Goal: Task Accomplishment & Management: Use online tool/utility

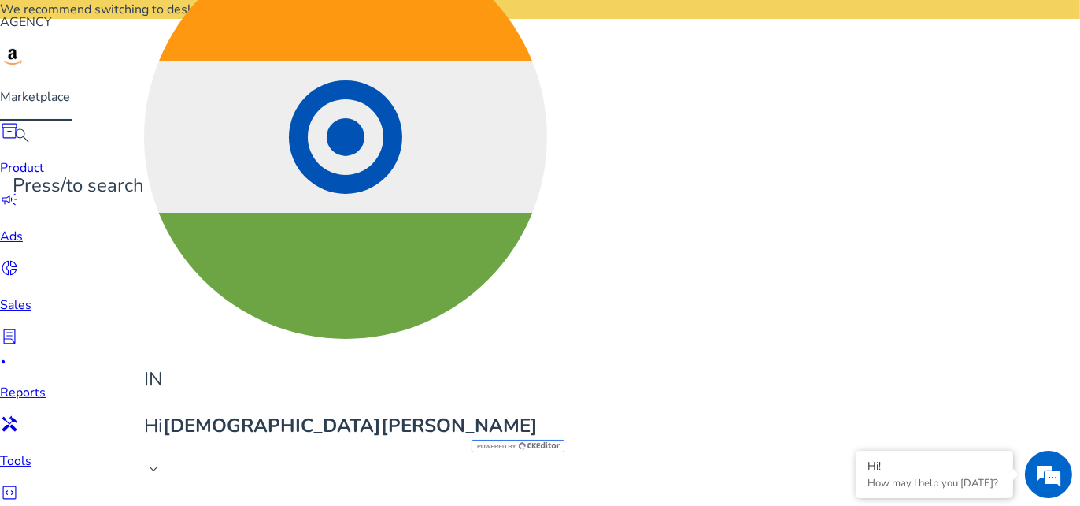
drag, startPoint x: 114, startPoint y: 245, endPoint x: 295, endPoint y: 445, distance: 269.8
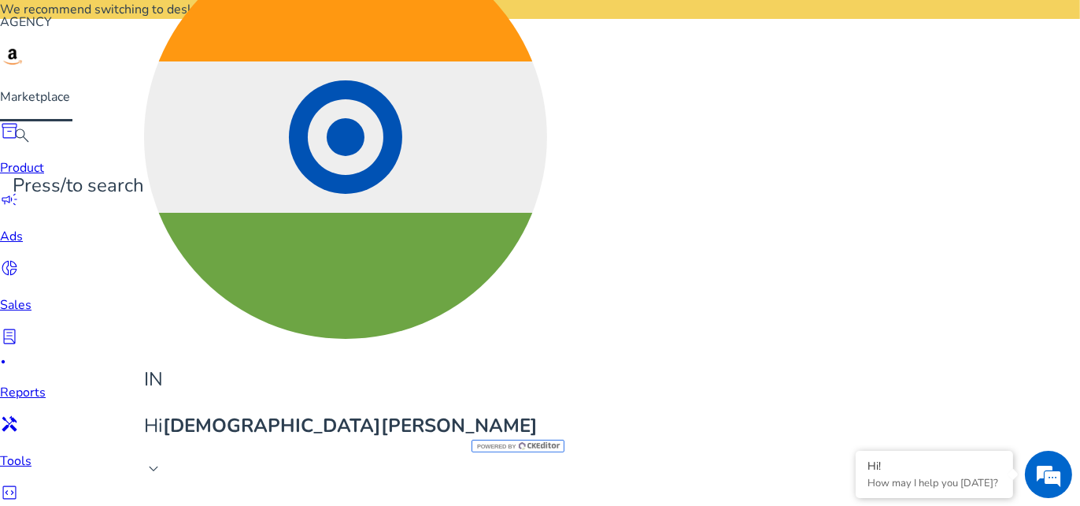
type textarea "**********"
